Goal: Task Accomplishment & Management: Complete application form

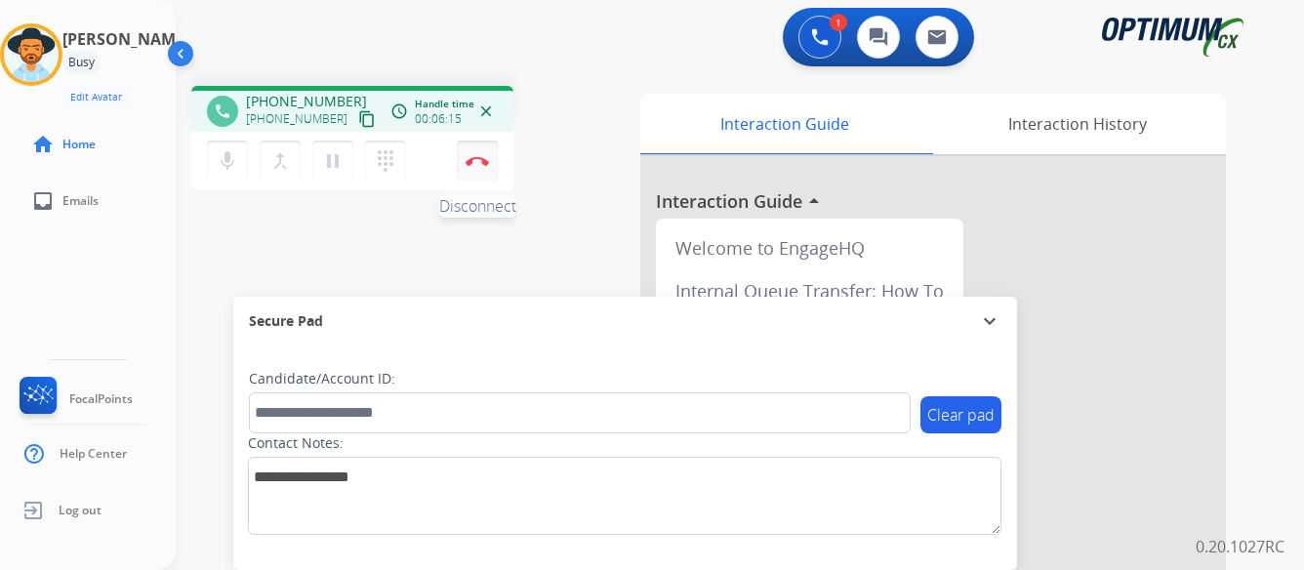
click at [474, 158] on img at bounding box center [477, 161] width 23 height 10
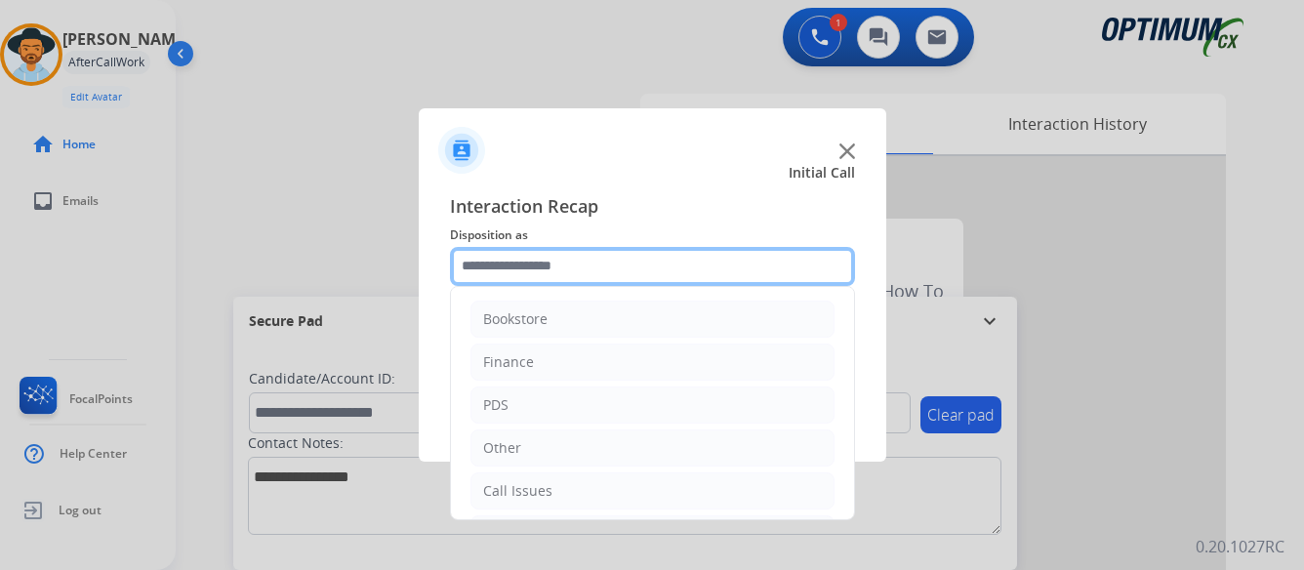
click at [705, 261] on input "text" at bounding box center [652, 266] width 405 height 39
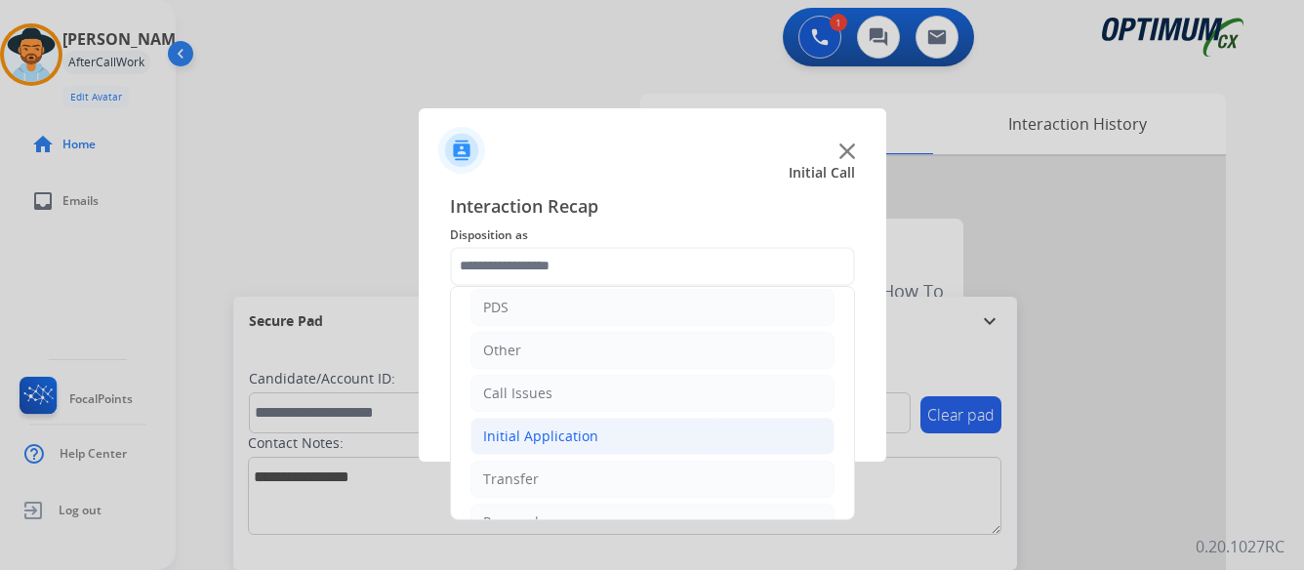
click at [579, 439] on div "Initial Application" at bounding box center [540, 437] width 115 height 20
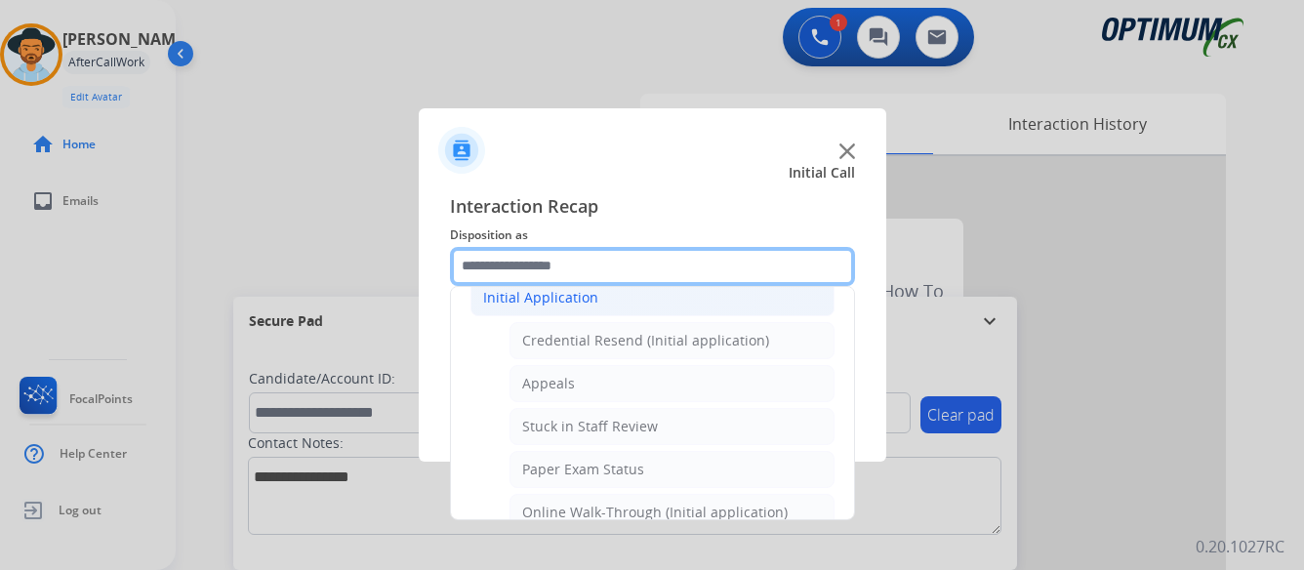
scroll to position [293, 0]
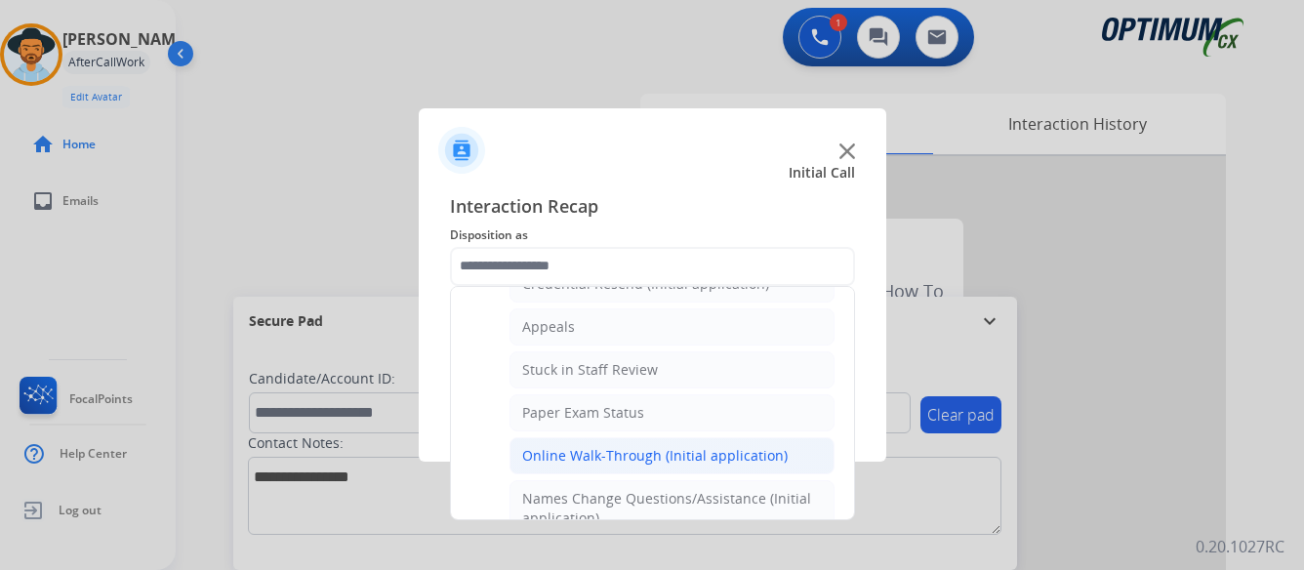
click at [594, 455] on div "Online Walk-Through (Initial application)" at bounding box center [655, 456] width 266 height 20
type input "**********"
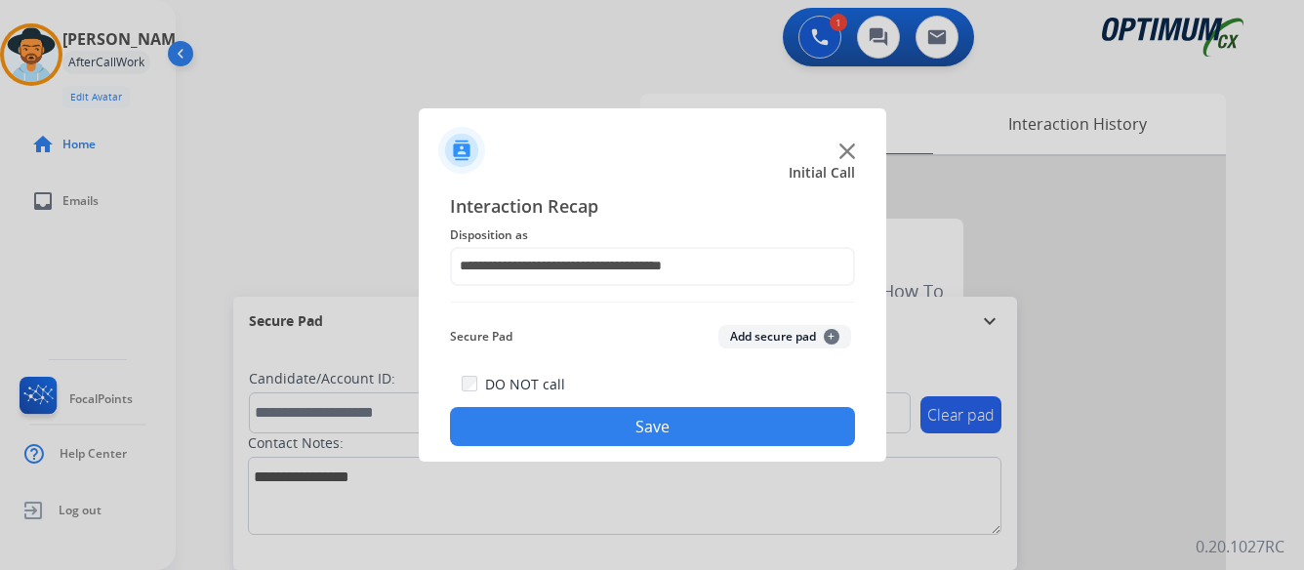
click at [666, 420] on button "Save" at bounding box center [652, 426] width 405 height 39
